Goal: Find contact information: Find contact information

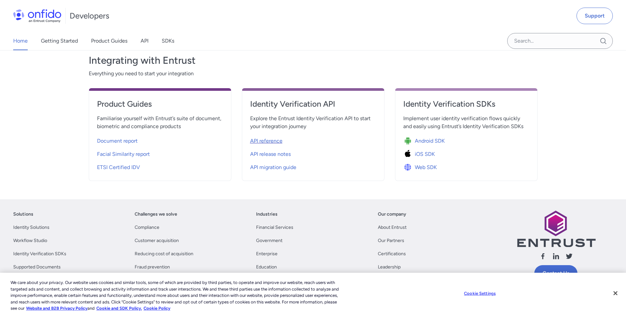
scroll to position [214, 0]
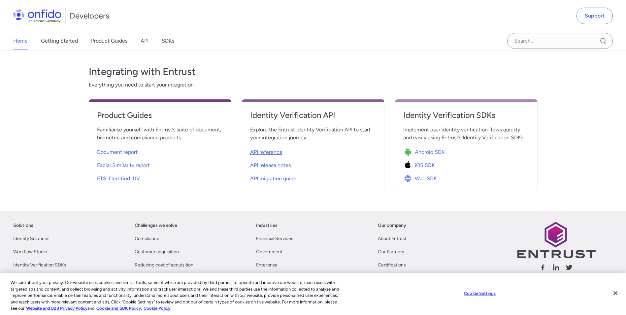
click at [276, 152] on span "API reference" at bounding box center [266, 152] width 32 height 8
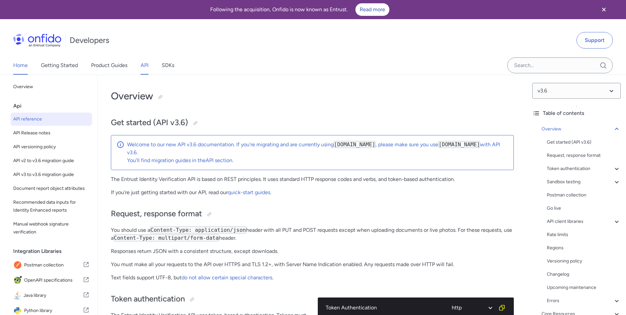
click at [22, 68] on link "Home" at bounding box center [20, 65] width 15 height 18
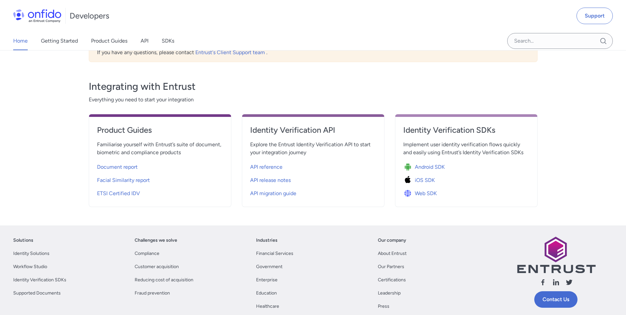
scroll to position [302, 0]
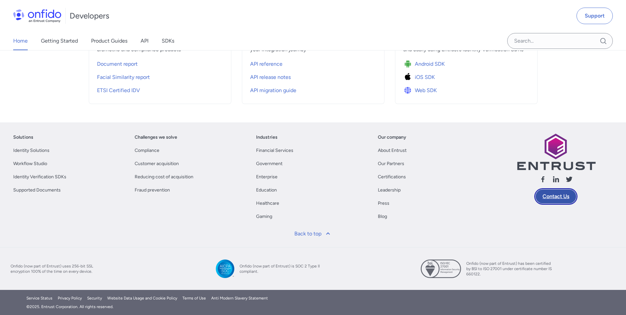
click at [560, 194] on link "Contact Us" at bounding box center [555, 196] width 43 height 16
